Goal: Task Accomplishment & Management: Use online tool/utility

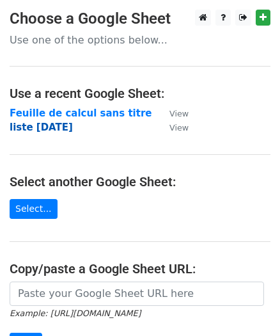
click at [61, 127] on strong "liste [DATE]" at bounding box center [41, 128] width 63 height 12
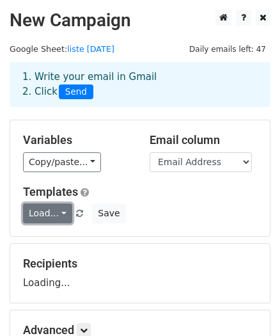
click at [48, 211] on link "Load..." at bounding box center [47, 213] width 49 height 20
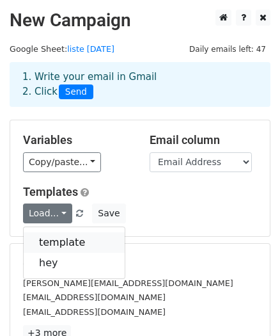
click at [45, 237] on link "template" at bounding box center [74, 242] width 101 height 20
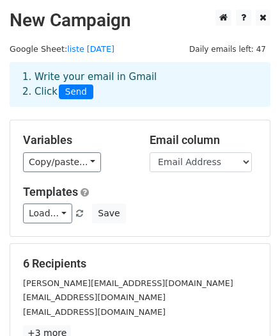
drag, startPoint x: 240, startPoint y: 107, endPoint x: 288, endPoint y: 74, distance: 58.4
click at [279, 74] on html "New Campaign Daily emails left: 47 Google Sheet: liste [DATE] 1. Write your ema…" at bounding box center [140, 273] width 280 height 547
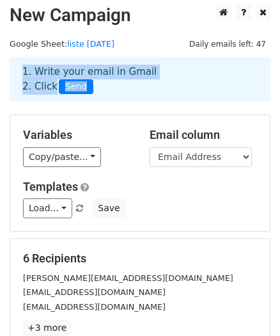
scroll to position [3, 0]
